Goal: Task Accomplishment & Management: Manage account settings

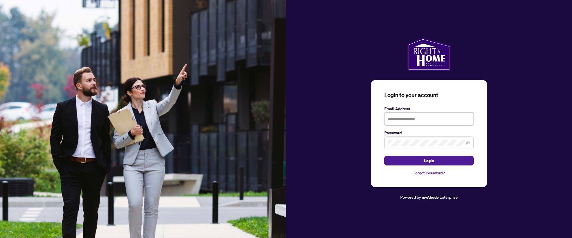
click at [433, 118] on input "text" at bounding box center [428, 119] width 89 height 13
type input "**********"
click at [384, 156] on button "Login" at bounding box center [428, 161] width 89 height 10
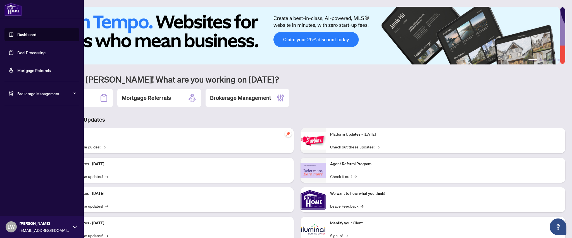
click at [27, 51] on link "Deal Processing" at bounding box center [31, 52] width 28 height 5
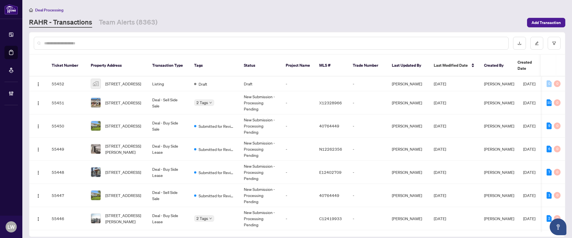
click at [205, 44] on input "text" at bounding box center [274, 43] width 460 height 6
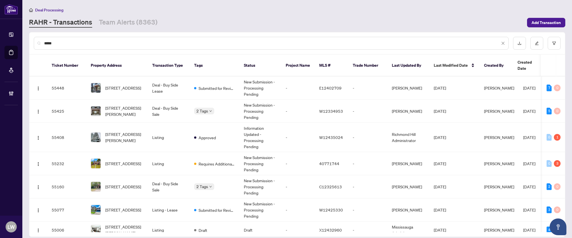
type input "*****"
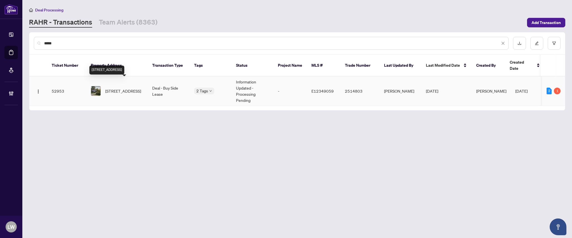
click at [119, 88] on span "3510 Simcoe S St, Oshawa, Ontario L1H 7K4, Canada" at bounding box center [123, 91] width 36 height 6
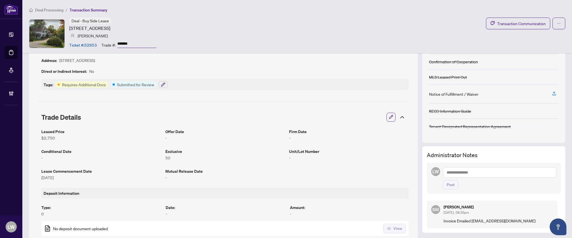
scroll to position [112, 0]
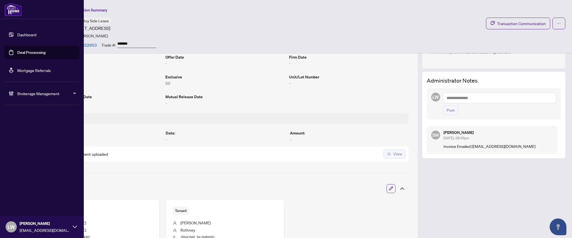
click at [27, 54] on link "Deal Processing" at bounding box center [31, 52] width 28 height 5
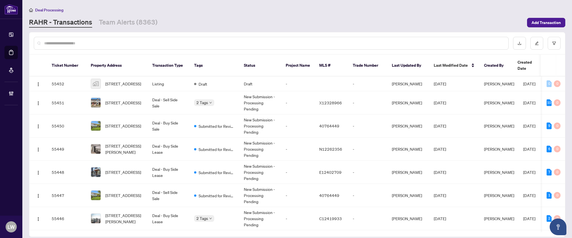
click at [183, 44] on input "text" at bounding box center [274, 43] width 460 height 6
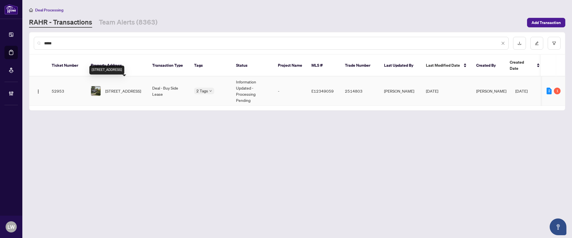
click at [126, 88] on span "3510 Simcoe S St, Oshawa, Ontario L1H 7K4, Canada" at bounding box center [123, 91] width 36 height 6
click at [194, 44] on input "*****" at bounding box center [272, 43] width 456 height 6
drag, startPoint x: 194, startPoint y: 44, endPoint x: 43, endPoint y: 39, distance: 151.2
click at [43, 39] on div "*****" at bounding box center [271, 43] width 475 height 13
type input "*****"
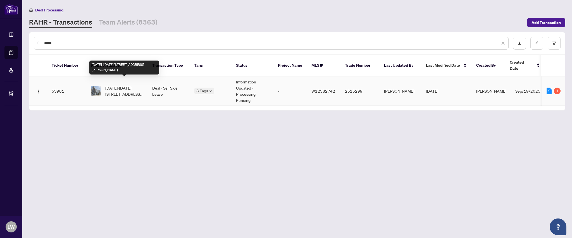
click at [120, 85] on span "1008-1100 Sheppard Ave, Toronto, Ontario M3K 0E4, Canada" at bounding box center [124, 91] width 38 height 12
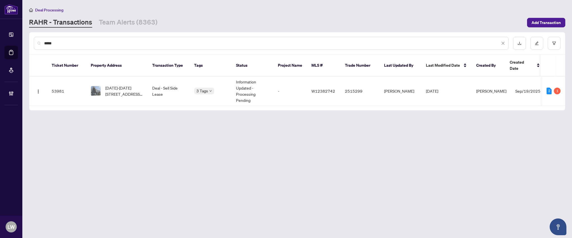
click at [168, 22] on div "RAHR - Transactions Team Alerts (8363)" at bounding box center [276, 23] width 495 height 10
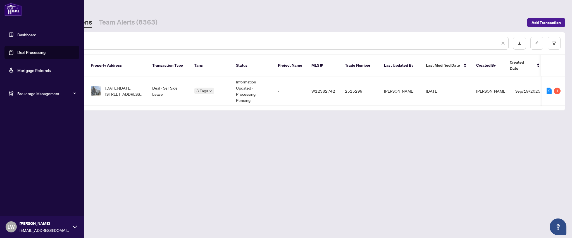
click at [8, 227] on span "LW" at bounding box center [11, 227] width 7 height 8
click at [24, 207] on span "Logout" at bounding box center [22, 205] width 13 height 9
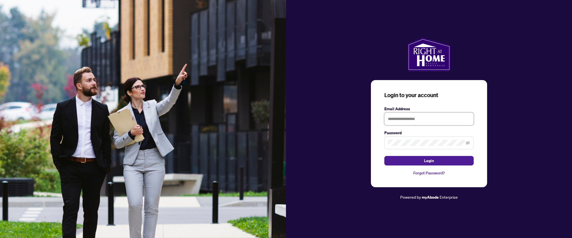
click at [400, 120] on input "text" at bounding box center [428, 119] width 89 height 13
type input "**********"
click at [384, 156] on button "Login" at bounding box center [428, 161] width 89 height 10
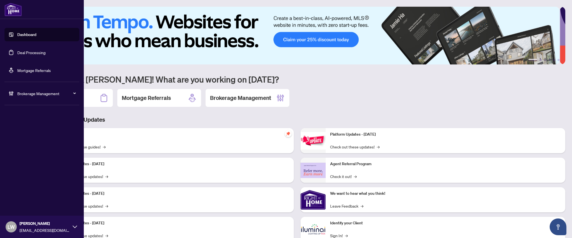
click at [27, 53] on link "Deal Processing" at bounding box center [31, 52] width 28 height 5
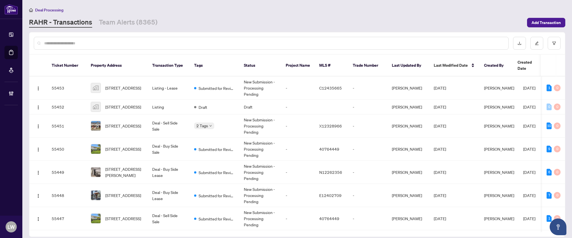
click at [56, 24] on link "RAHR - Transactions" at bounding box center [60, 23] width 63 height 10
click at [63, 26] on link "RAHR - Transactions" at bounding box center [60, 23] width 63 height 10
click at [58, 22] on link "RAHR - Transactions" at bounding box center [60, 23] width 63 height 10
click at [123, 123] on span "54-1535 Trossacks Ave, London North, Ontario N5X 4R1, Canada" at bounding box center [123, 126] width 36 height 6
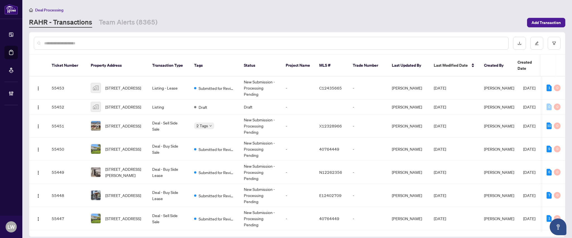
click at [167, 46] on input "text" at bounding box center [274, 43] width 460 height 6
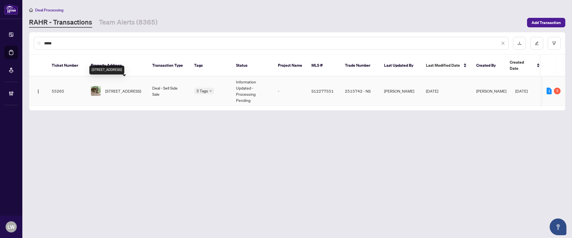
click at [123, 88] on span "7459 Island Cres, Ramara, Ontario L0K 2B0, Canada" at bounding box center [123, 91] width 36 height 6
drag, startPoint x: 89, startPoint y: 43, endPoint x: 39, endPoint y: 32, distance: 51.1
click at [39, 32] on div "*****" at bounding box center [297, 43] width 536 height 22
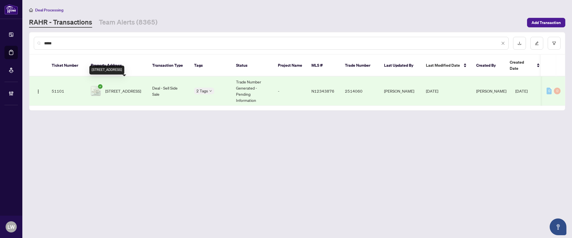
click at [121, 88] on span "209-100 Arbors Lane, Vaughan, Ontario L4L 7G4, Canada" at bounding box center [123, 91] width 36 height 6
click at [132, 40] on input "*****" at bounding box center [272, 43] width 456 height 6
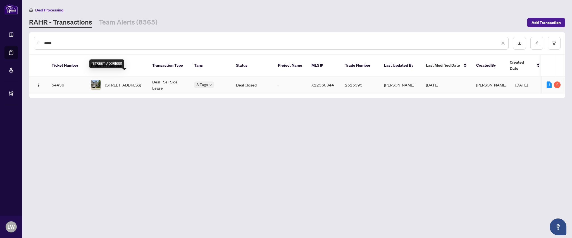
click at [123, 82] on span "87-635 Saginaw Pkwy, Cambridge, Ontario N1T 0C1, Canada" at bounding box center [123, 85] width 36 height 6
drag, startPoint x: 123, startPoint y: 41, endPoint x: 45, endPoint y: 40, distance: 78.0
click at [45, 40] on input "*****" at bounding box center [272, 43] width 456 height 6
type input "*"
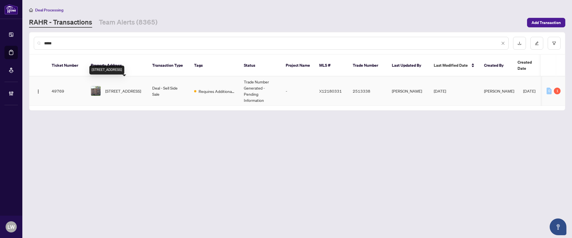
click at [116, 88] on span "23 Glenelg St, Kawartha Lakes, Ontario K9V 2T9, Canada" at bounding box center [123, 91] width 36 height 6
drag, startPoint x: 79, startPoint y: 44, endPoint x: 28, endPoint y: 36, distance: 50.9
click at [28, 36] on main "Deal Processing RAHR - Transactions Team Alerts (8365) Add Transaction ***** Ti…" at bounding box center [297, 119] width 550 height 238
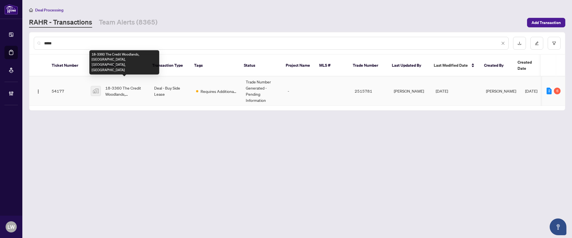
click at [112, 85] on span "18-3360 The Credit Woodlands, Mississauga, ON, Canada" at bounding box center [125, 91] width 40 height 12
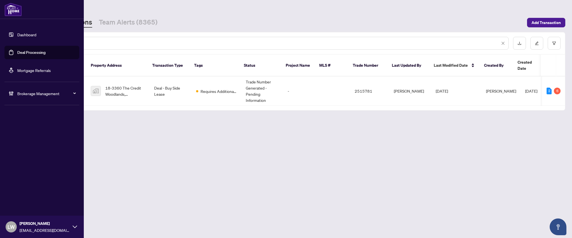
drag, startPoint x: 58, startPoint y: 45, endPoint x: 6, endPoint y: 24, distance: 55.9
click at [6, 24] on div "Dashboard Deal Processing Mortgage Referrals Brokerage Management LW Linda Wats…" at bounding box center [286, 119] width 572 height 238
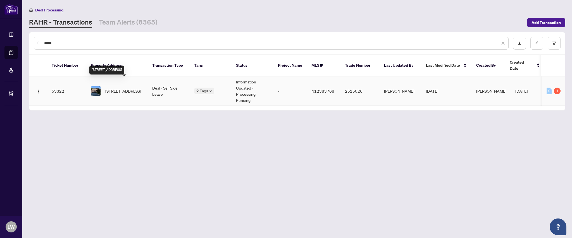
click at [125, 88] on span "449 Dover Cres, Newmarket, Ontario L3Y 6C6, Canada" at bounding box center [123, 91] width 36 height 6
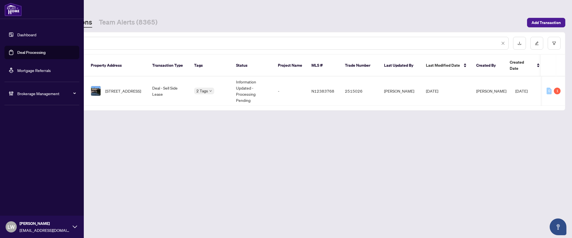
drag, startPoint x: 59, startPoint y: 42, endPoint x: 0, endPoint y: 27, distance: 60.2
click at [0, 27] on div "Dashboard Deal Processing Mortgage Referrals Brokerage Management LW Linda Wats…" at bounding box center [286, 119] width 572 height 238
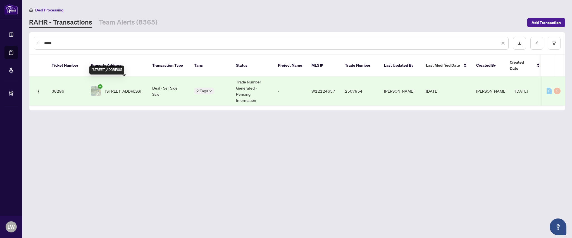
click at [124, 89] on span "[STREET_ADDRESS]" at bounding box center [123, 91] width 36 height 6
drag, startPoint x: 68, startPoint y: 42, endPoint x: 8, endPoint y: 23, distance: 62.3
click at [8, 23] on div "Dashboard Deal Processing Mortgage Referrals Brokerage Management LW Linda Wats…" at bounding box center [286, 119] width 572 height 238
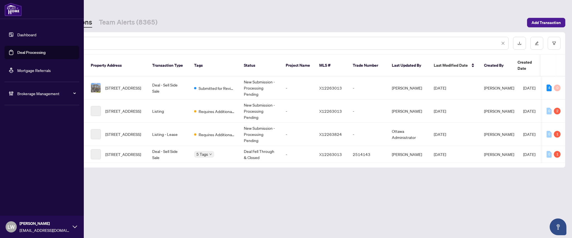
type input "**********"
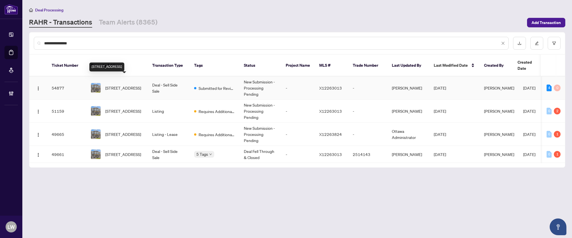
click at [122, 85] on span "206 Yellow Birch Cres, Blue Mountains, Ontario L9Y 0Z3, Canada" at bounding box center [123, 88] width 36 height 6
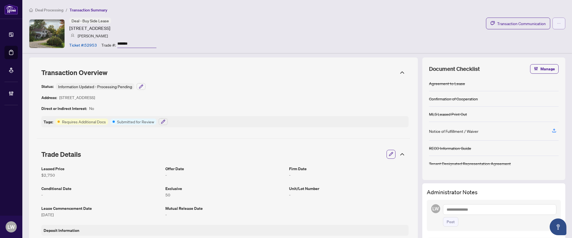
click at [557, 25] on icon "ellipsis" at bounding box center [559, 24] width 4 height 4
click at [524, 43] on span "Document Archive" at bounding box center [534, 45] width 43 height 6
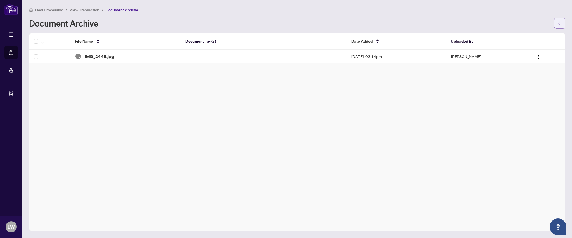
click at [558, 26] on span "button" at bounding box center [560, 23] width 4 height 9
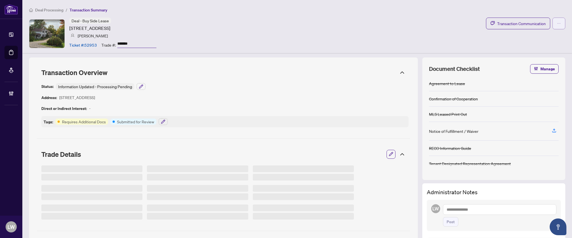
click at [557, 25] on span "button" at bounding box center [559, 23] width 4 height 9
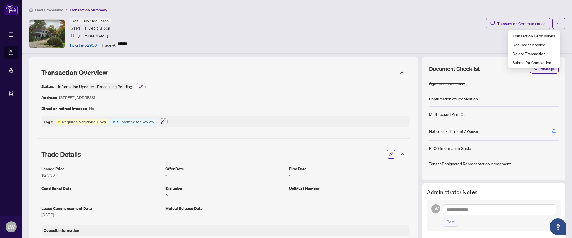
click at [315, 20] on div "Deal - Buy Side Lease 3510 Simcoe S St, Oshawa, Ontario L1H 7K4, Canada Shannon…" at bounding box center [297, 34] width 536 height 32
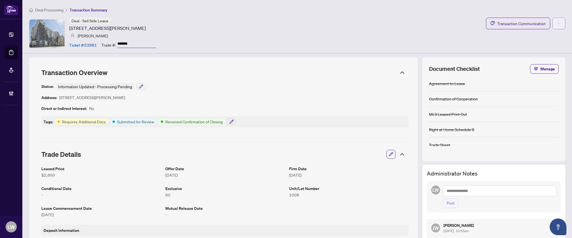
click at [553, 26] on button "button" at bounding box center [559, 24] width 13 height 12
click at [522, 42] on span "Document Archive" at bounding box center [534, 45] width 43 height 6
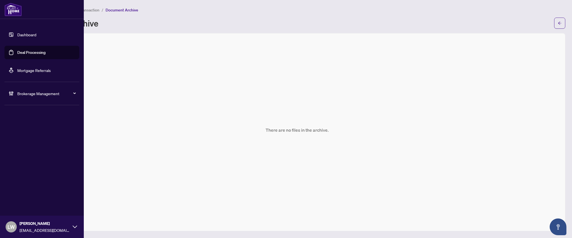
click at [29, 54] on link "Deal Processing" at bounding box center [31, 52] width 28 height 5
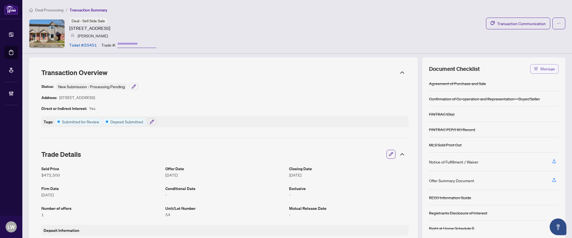
click at [542, 69] on span "Manage" at bounding box center [548, 69] width 15 height 9
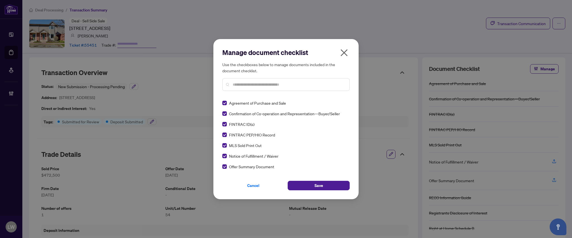
click at [345, 55] on icon "close" at bounding box center [344, 52] width 9 height 9
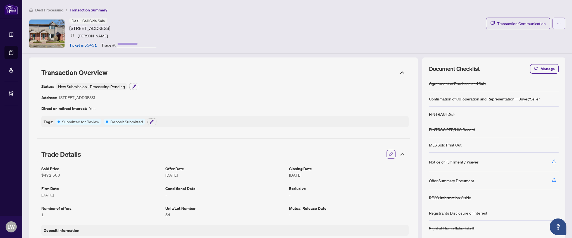
click at [557, 25] on icon "ellipsis" at bounding box center [559, 24] width 4 height 4
click at [400, 29] on div "Deal - Sell Side Sale 1535 Trossacks Ave, London North, Ontario N5X 4R1, Canada…" at bounding box center [297, 34] width 536 height 32
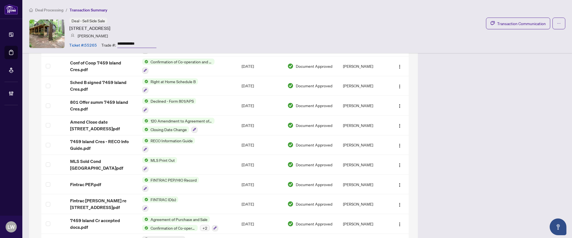
scroll to position [588, 0]
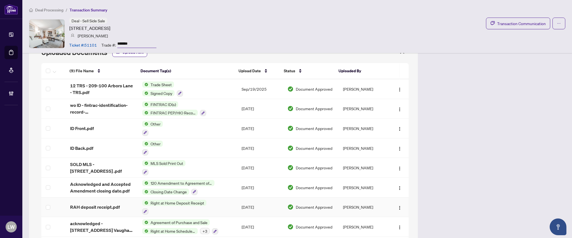
scroll to position [426, 0]
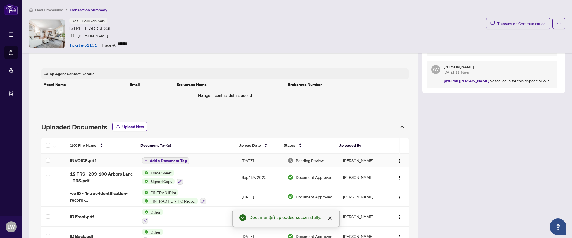
click at [157, 159] on span "Add a Document Tag" at bounding box center [168, 161] width 37 height 4
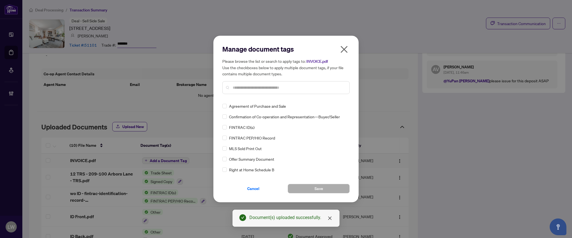
click at [269, 88] on input "text" at bounding box center [289, 88] width 112 height 6
type input "****"
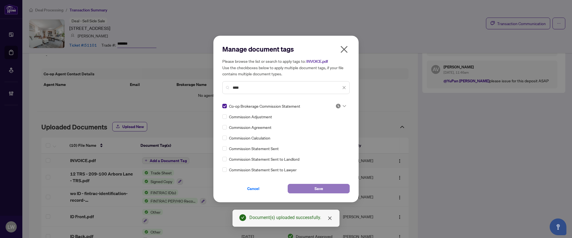
click at [307, 189] on button "Save" at bounding box center [319, 189] width 62 height 10
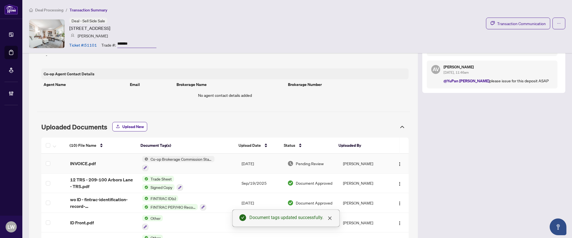
click at [311, 162] on span "Pending Review" at bounding box center [310, 164] width 28 height 6
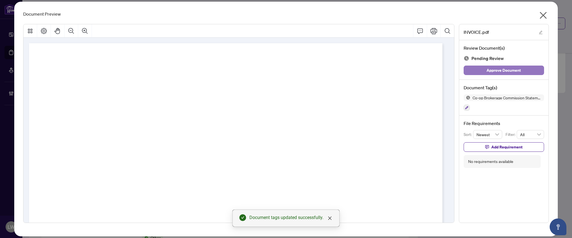
click at [494, 73] on span "Approve Document" at bounding box center [504, 70] width 34 height 9
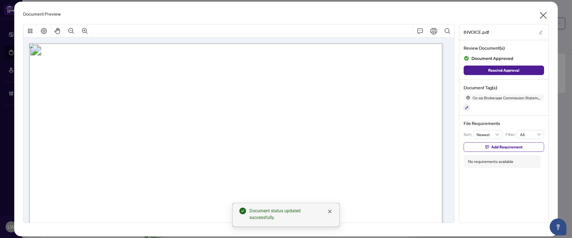
click at [543, 14] on icon "close" at bounding box center [543, 15] width 9 height 9
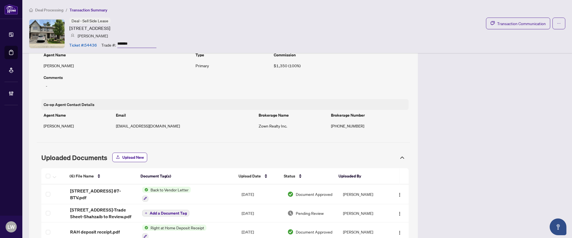
scroll to position [410, 0]
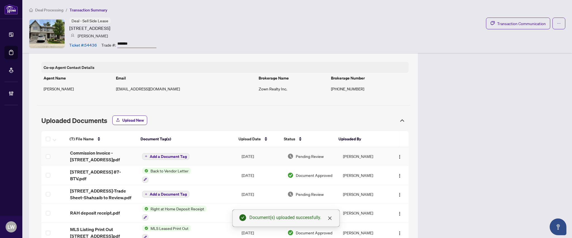
click at [163, 156] on span "Add a Document Tag" at bounding box center [168, 157] width 37 height 4
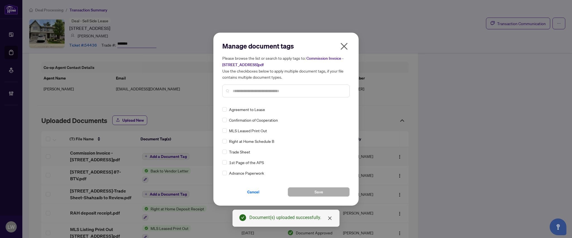
click at [244, 90] on input "text" at bounding box center [289, 91] width 112 height 6
type input "****"
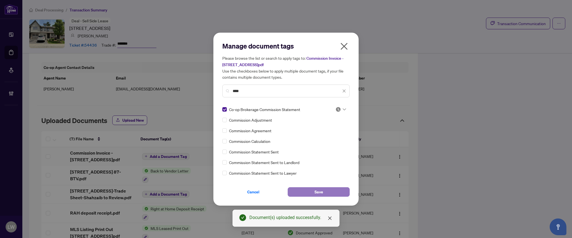
click at [309, 190] on button "Save" at bounding box center [319, 192] width 62 height 10
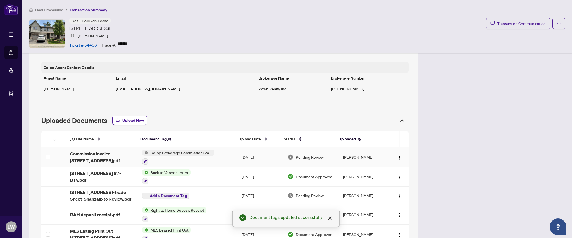
click at [307, 159] on span "Pending Review" at bounding box center [310, 157] width 28 height 6
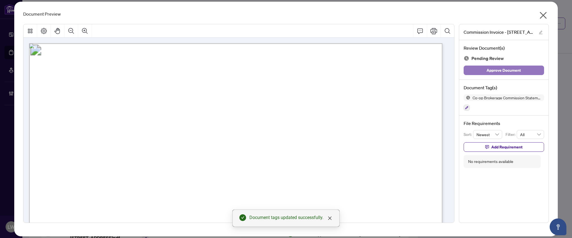
click at [493, 73] on span "Approve Document" at bounding box center [504, 70] width 34 height 9
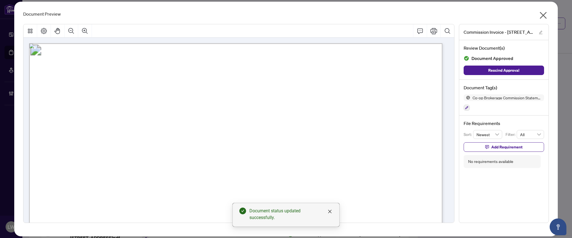
click at [542, 18] on icon "close" at bounding box center [543, 15] width 9 height 9
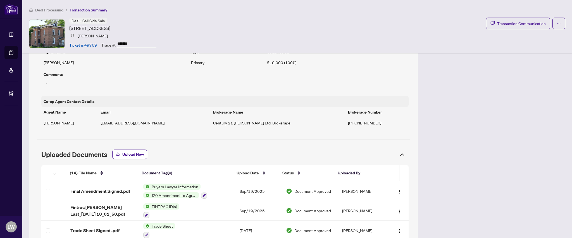
scroll to position [335, 0]
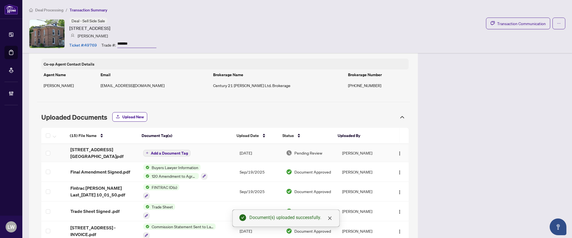
click at [167, 153] on span "Add a Document Tag" at bounding box center [169, 153] width 37 height 4
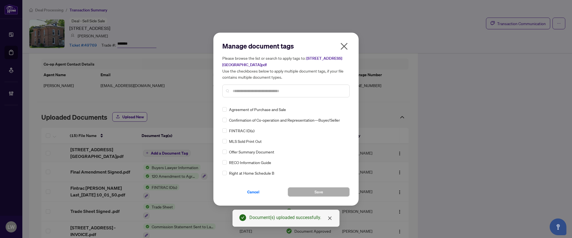
click at [249, 88] on input "text" at bounding box center [289, 91] width 112 height 6
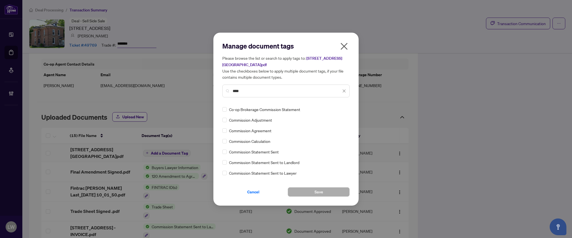
type input "****"
click at [303, 190] on button "Save" at bounding box center [319, 192] width 62 height 10
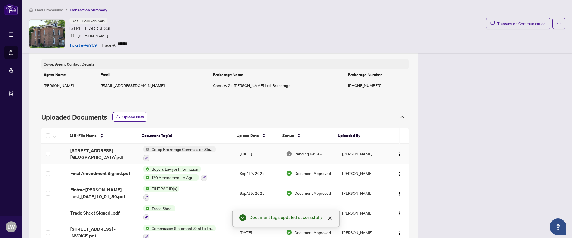
click at [301, 155] on span "Pending Review" at bounding box center [309, 154] width 28 height 6
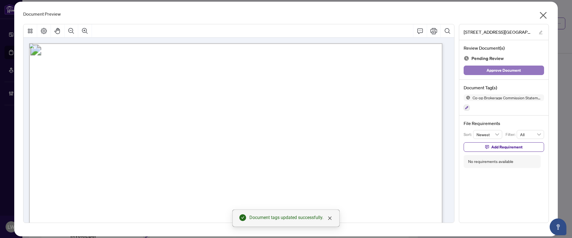
click at [494, 70] on span "Approve Document" at bounding box center [504, 70] width 34 height 9
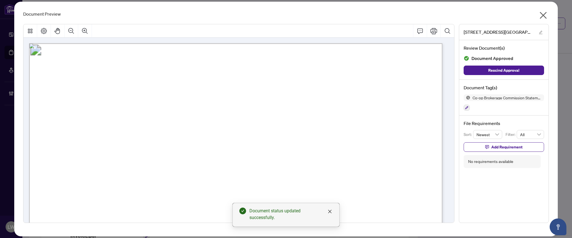
click at [543, 14] on icon "close" at bounding box center [543, 15] width 9 height 9
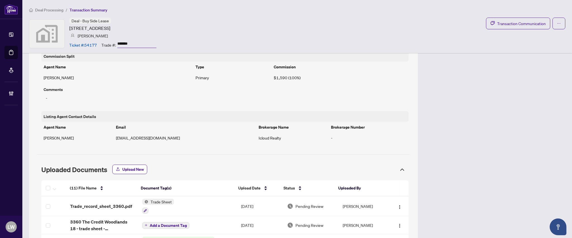
scroll to position [484, 0]
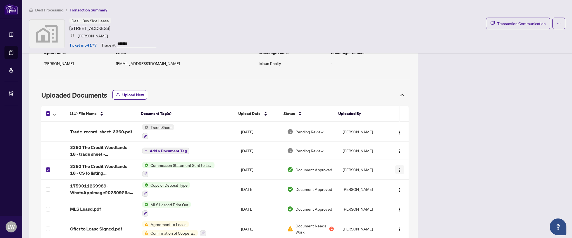
click at [398, 173] on img "button" at bounding box center [400, 170] width 4 height 4
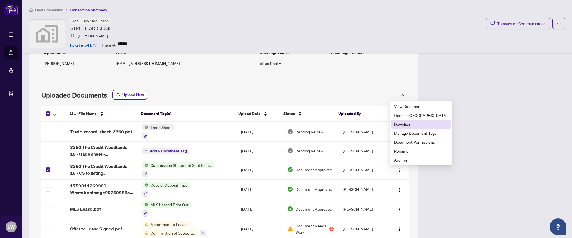
click at [403, 124] on span "Download" at bounding box center [420, 124] width 53 height 6
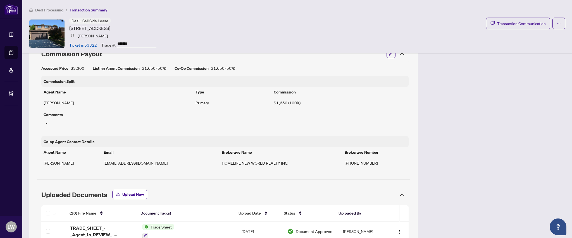
scroll to position [335, 0]
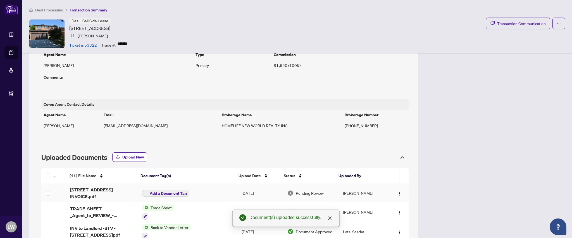
click at [165, 196] on span "Add a Document Tag" at bounding box center [168, 194] width 37 height 4
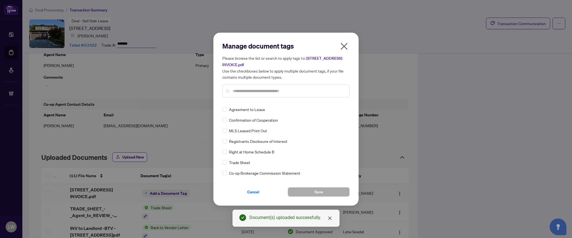
click at [247, 91] on input "text" at bounding box center [289, 91] width 112 height 6
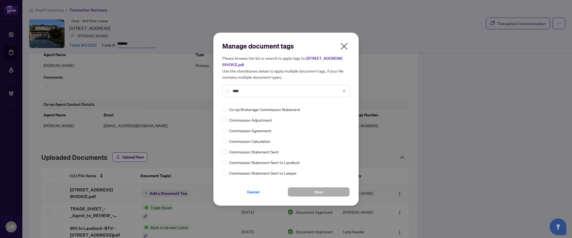
type input "****"
click at [309, 194] on button "Save" at bounding box center [319, 192] width 62 height 10
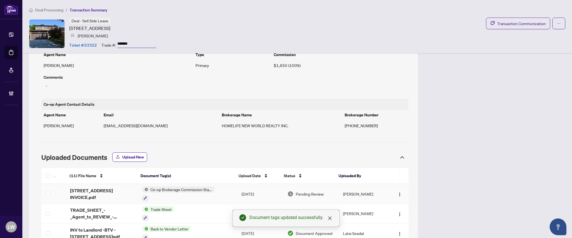
click at [309, 193] on span "Pending Review" at bounding box center [310, 194] width 28 height 6
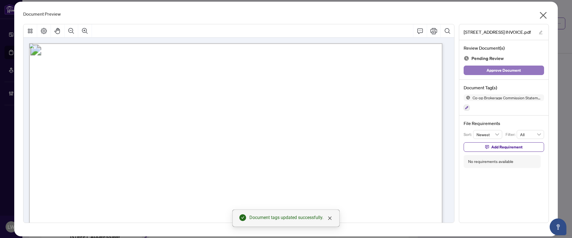
click at [504, 69] on span "Approve Document" at bounding box center [504, 70] width 34 height 9
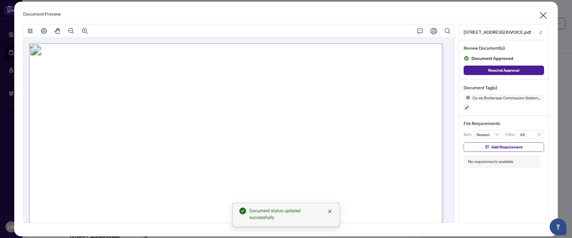
click at [544, 15] on icon "close" at bounding box center [543, 15] width 7 height 7
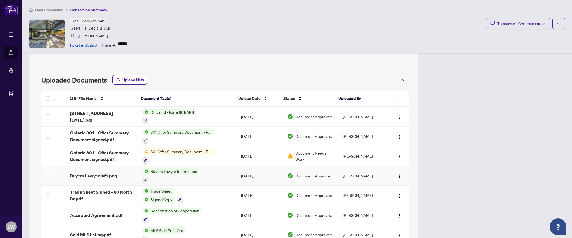
scroll to position [463, 0]
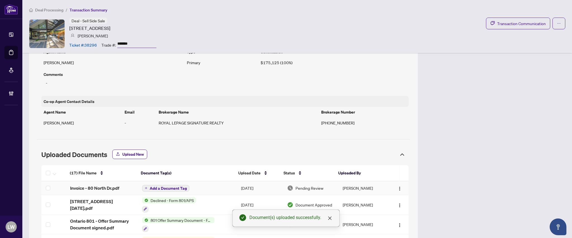
click at [171, 187] on span "Add a Document Tag" at bounding box center [168, 189] width 37 height 4
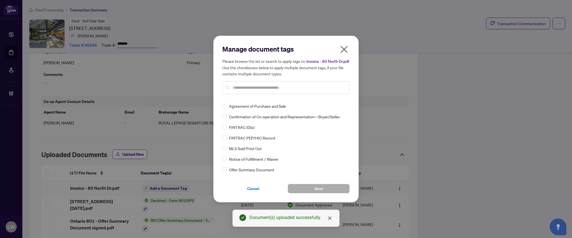
click at [285, 87] on input "text" at bounding box center [289, 88] width 112 height 6
type input "****"
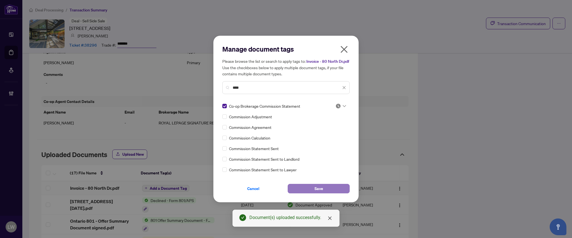
click at [304, 191] on button "Save" at bounding box center [319, 189] width 62 height 10
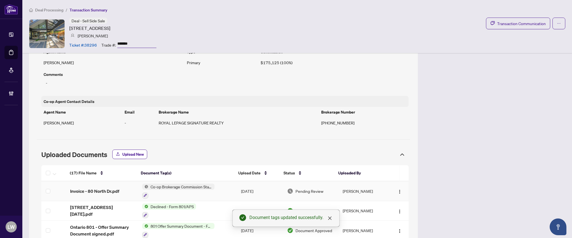
click at [305, 188] on span "Pending Review" at bounding box center [310, 191] width 28 height 6
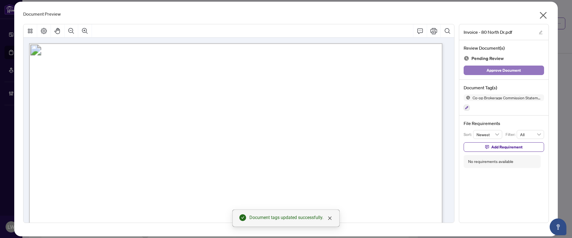
click at [501, 73] on span "Approve Document" at bounding box center [504, 70] width 34 height 9
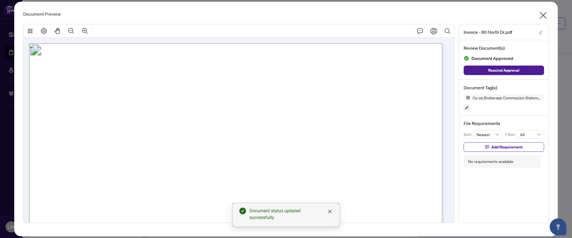
click at [545, 14] on icon "close" at bounding box center [543, 15] width 9 height 9
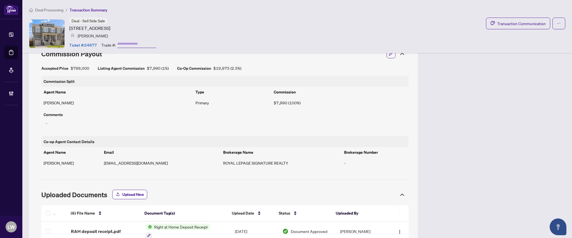
scroll to position [372, 0]
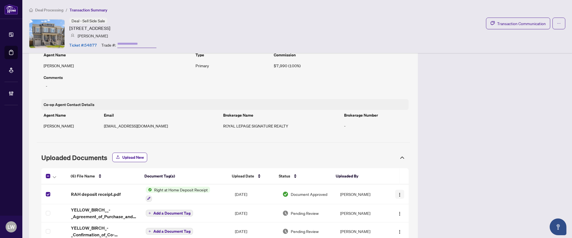
click at [398, 196] on img "button" at bounding box center [400, 195] width 4 height 4
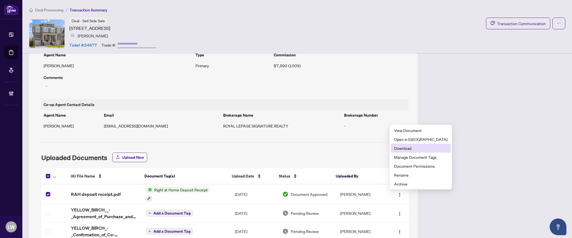
click at [399, 151] on span "Download" at bounding box center [420, 148] width 53 height 6
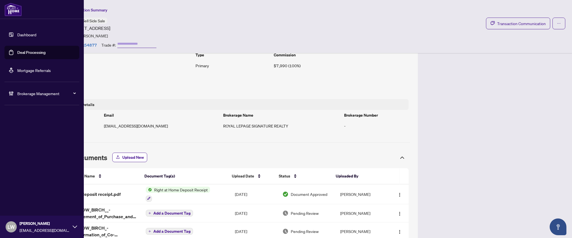
click at [24, 54] on link "Deal Processing" at bounding box center [31, 52] width 28 height 5
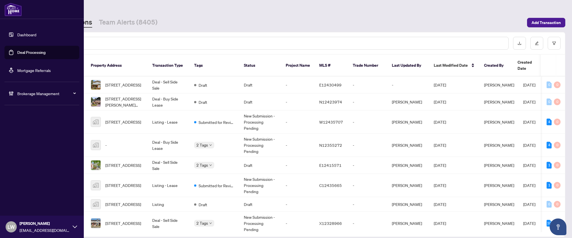
click at [10, 231] on span "LW" at bounding box center [11, 227] width 7 height 8
click at [24, 205] on span "Logout" at bounding box center [22, 205] width 13 height 9
